Goal: Task Accomplishment & Management: Use online tool/utility

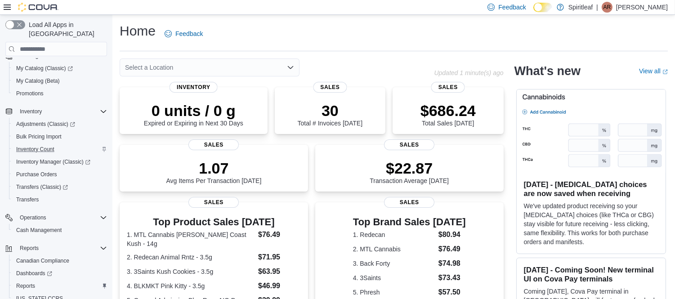
scroll to position [100, 0]
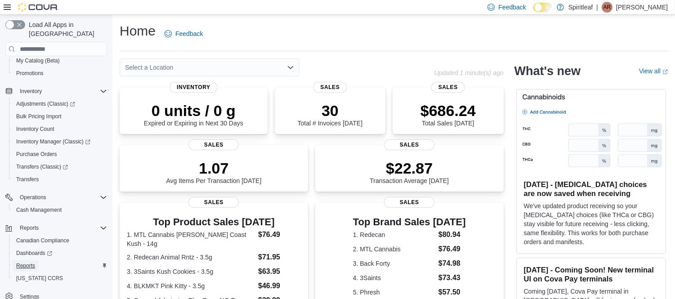
click at [27, 262] on span "Reports" at bounding box center [25, 265] width 19 height 7
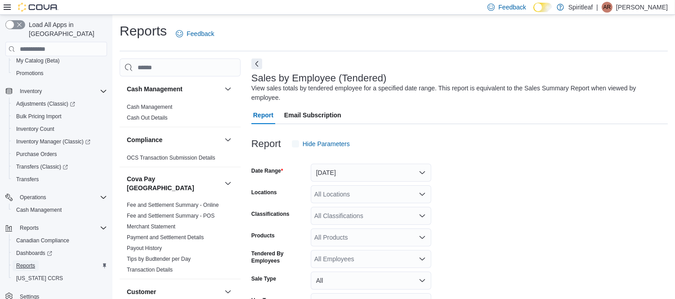
scroll to position [20, 0]
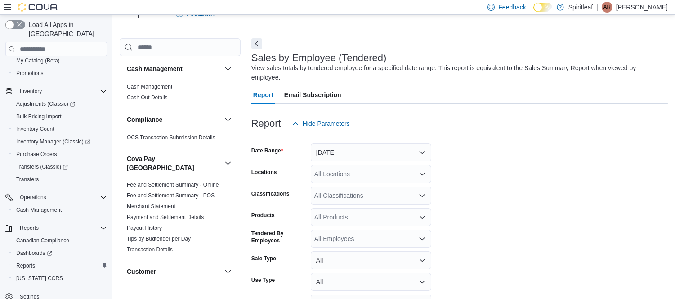
click at [364, 167] on div "All Locations" at bounding box center [371, 174] width 120 height 18
type input "***"
click at [378, 178] on span "573 - Spiritleaf Brickyard Way (Brampton)" at bounding box center [420, 179] width 154 height 9
click at [475, 194] on form "Date Range Yesterday Locations 573 - Spiritleaf Brickyard Way (Brampton) Classi…" at bounding box center [459, 235] width 416 height 205
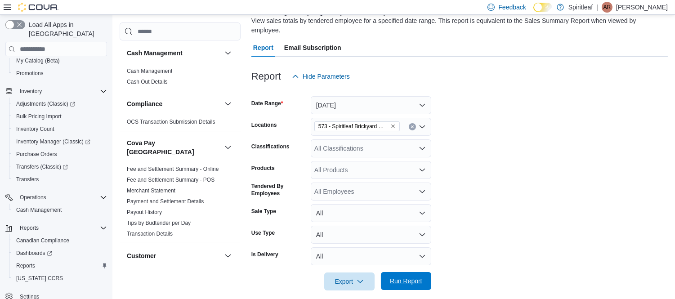
click at [409, 276] on span "Run Report" at bounding box center [406, 280] width 32 height 9
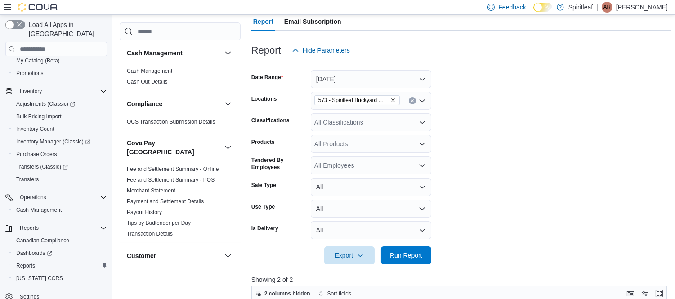
scroll to position [85, 0]
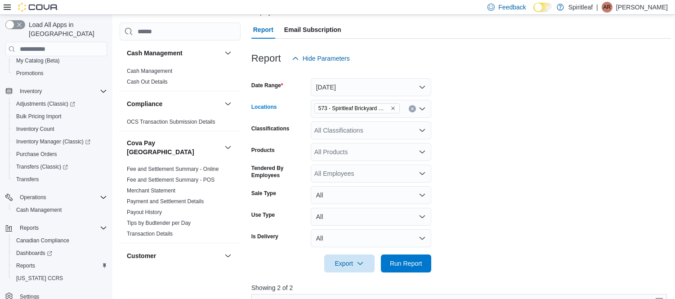
click at [392, 106] on icon "Remove 573 - Spiritleaf Brickyard Way (Brampton) from selection in this group" at bounding box center [392, 108] width 5 height 5
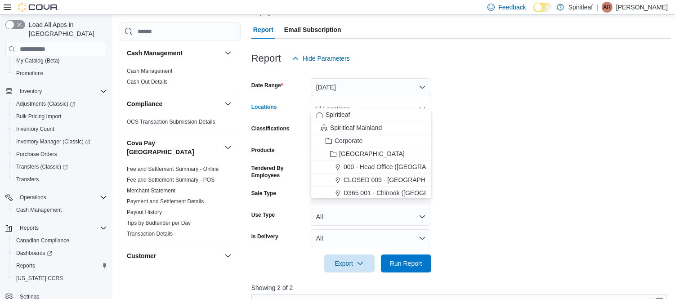
click at [382, 100] on div "All Locations" at bounding box center [371, 109] width 120 height 18
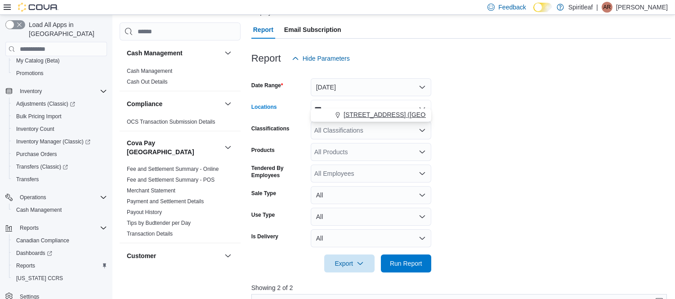
type input "***"
click at [388, 109] on button "593 - Spiritleaf Sandalwood Pkwy E (Brampton)" at bounding box center [371, 114] width 120 height 13
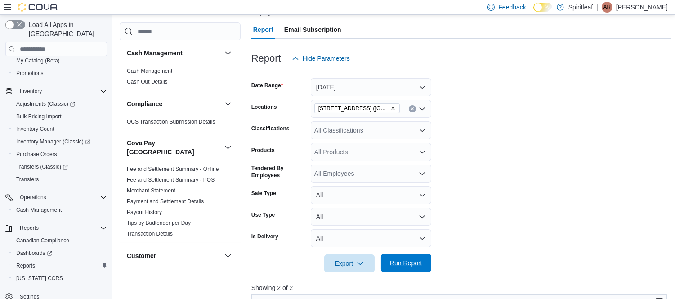
click at [405, 259] on span "Run Report" at bounding box center [406, 263] width 32 height 9
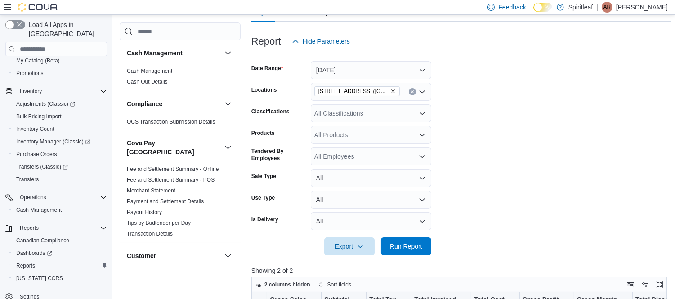
scroll to position [101, 0]
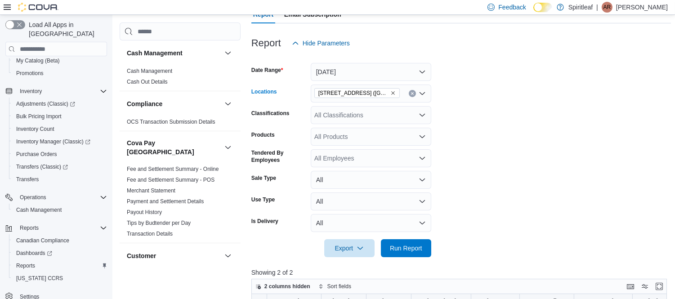
click at [391, 90] on icon "Remove 593 - Spiritleaf Sandalwood Pkwy E (Brampton) from selection in this gro…" at bounding box center [392, 92] width 5 height 5
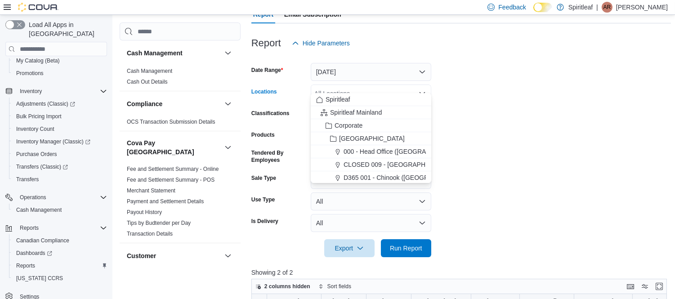
click at [372, 85] on div "All Locations Combo box. Selected. Combo box input. All Locations. Type some te…" at bounding box center [371, 94] width 120 height 18
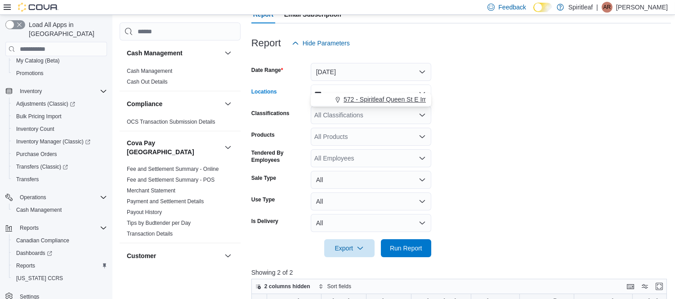
type input "***"
click at [383, 97] on span "572 - Spiritleaf Queen St E Imperial (Brampton)" at bounding box center [428, 99] width 170 height 9
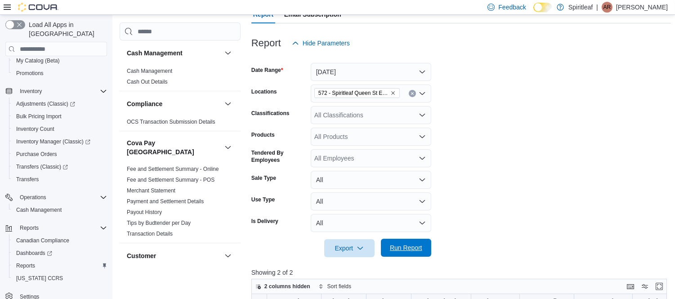
click at [420, 243] on span "Run Report" at bounding box center [406, 247] width 32 height 9
click at [49, 138] on span "Inventory Manager (Classic)" at bounding box center [53, 141] width 74 height 7
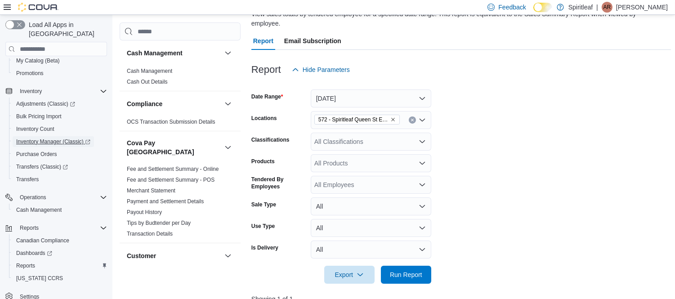
scroll to position [73, 0]
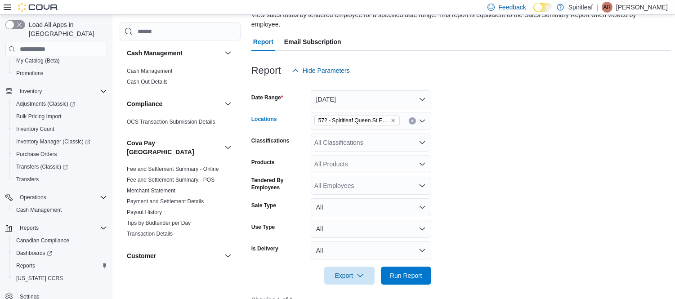
click at [392, 119] on icon "Remove 572 - Spiritleaf Queen St E Imperial (Brampton) from selection in this g…" at bounding box center [393, 121] width 4 height 4
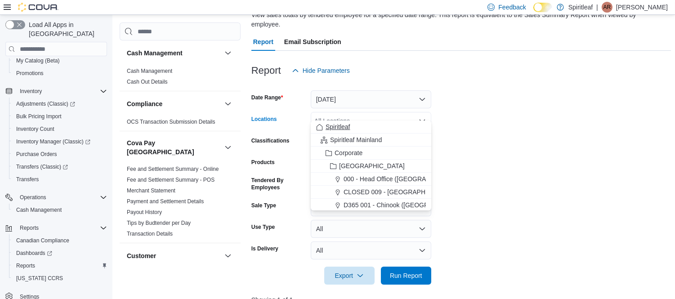
click at [355, 127] on div "Spiritleaf" at bounding box center [371, 126] width 110 height 9
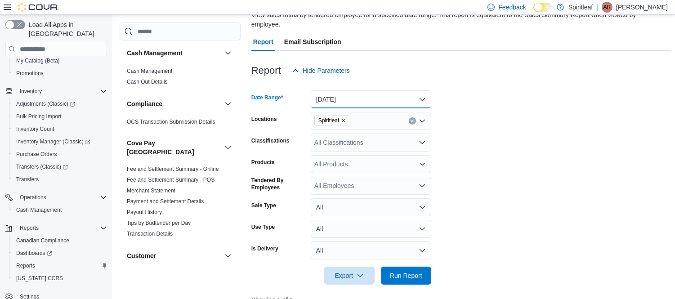
click at [415, 92] on button "Yesterday" at bounding box center [371, 99] width 120 height 18
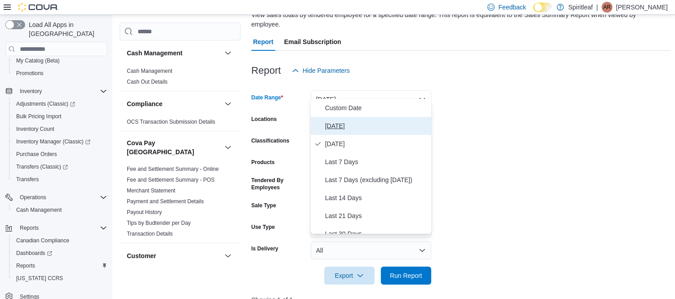
click at [329, 126] on span "Today" at bounding box center [376, 125] width 103 height 11
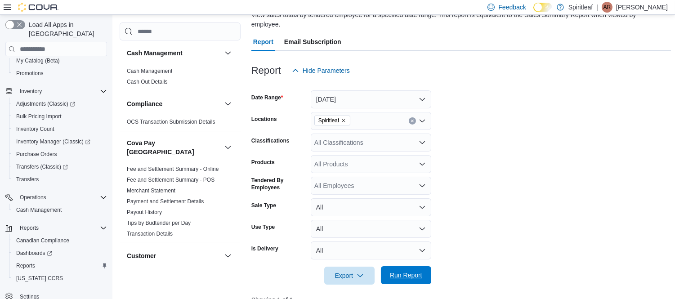
click at [417, 271] on span "Run Report" at bounding box center [406, 275] width 32 height 9
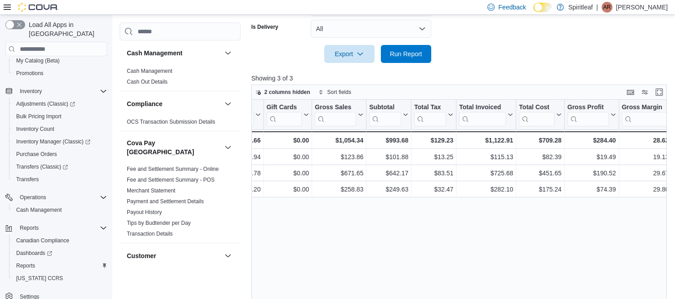
scroll to position [0, 464]
